Goal: Transaction & Acquisition: Download file/media

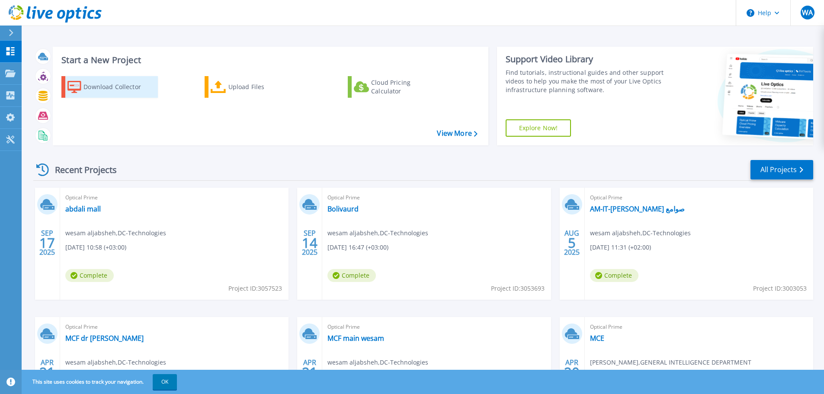
click at [118, 84] on div "Download Collector" at bounding box center [117, 86] width 69 height 17
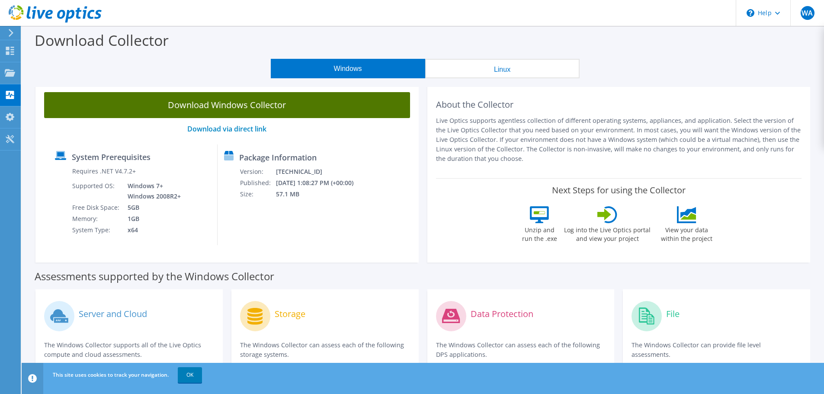
click at [296, 98] on link "Download Windows Collector" at bounding box center [227, 105] width 366 height 26
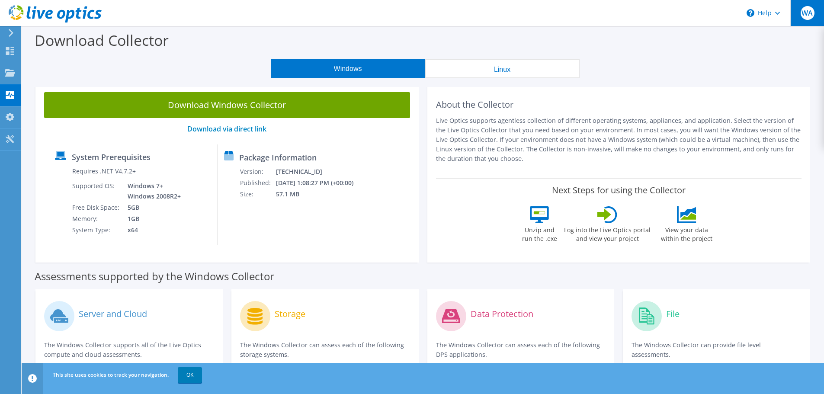
click at [809, 8] on span "WA" at bounding box center [808, 13] width 14 height 14
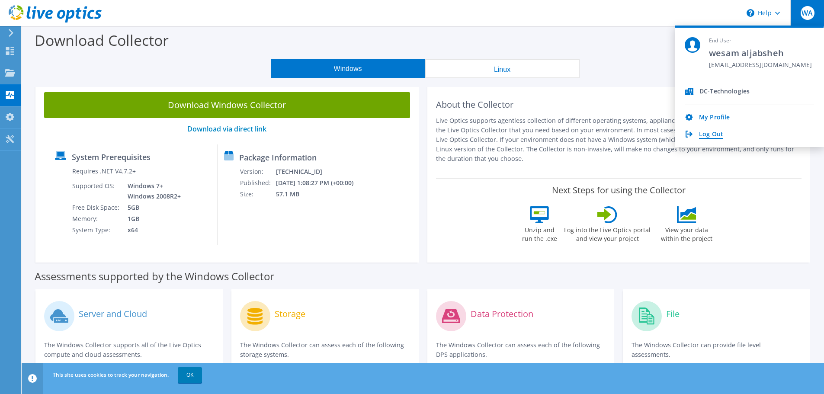
drag, startPoint x: 699, startPoint y: 131, endPoint x: 705, endPoint y: 136, distance: 8.3
click at [699, 131] on link "Log Out" at bounding box center [711, 135] width 24 height 8
click at [706, 136] on link "Log Out" at bounding box center [711, 135] width 24 height 8
